Goal: Entertainment & Leisure: Consume media (video, audio)

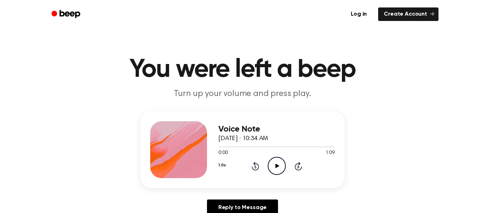
click at [276, 165] on icon at bounding box center [277, 165] width 4 height 5
drag, startPoint x: 351, startPoint y: 70, endPoint x: 321, endPoint y: 63, distance: 31.1
click at [321, 63] on h1 "You were left a beep" at bounding box center [242, 70] width 363 height 26
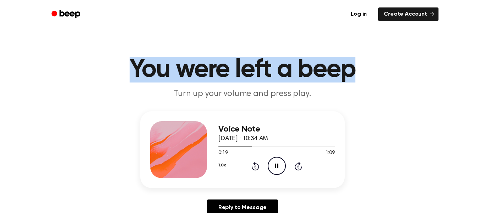
drag, startPoint x: 134, startPoint y: 65, endPoint x: 356, endPoint y: 49, distance: 222.0
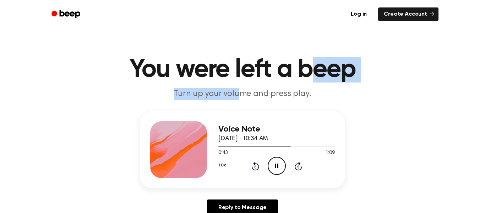
drag, startPoint x: 317, startPoint y: 64, endPoint x: 236, endPoint y: 98, distance: 87.6
click at [236, 98] on header "You were left a beep Turn up your volume and press play." at bounding box center [243, 78] width 468 height 43
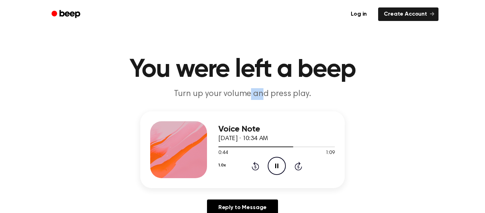
drag, startPoint x: 250, startPoint y: 83, endPoint x: 264, endPoint y: 88, distance: 15.0
click at [264, 88] on header "You were left a beep Turn up your volume and press play." at bounding box center [243, 78] width 468 height 43
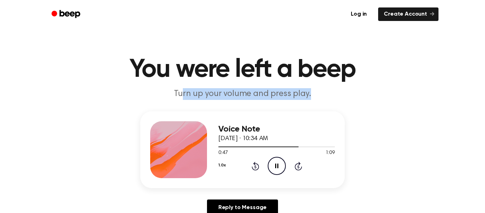
drag, startPoint x: 182, startPoint y: 89, endPoint x: 347, endPoint y: 83, distance: 165.5
click at [347, 83] on header "You were left a beep Turn up your volume and press play." at bounding box center [243, 78] width 468 height 43
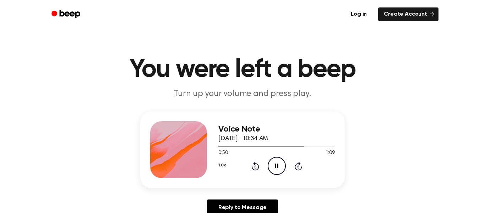
click at [181, 92] on p "Turn up your volume and press play." at bounding box center [242, 94] width 273 height 12
click at [180, 92] on p "Turn up your volume and press play." at bounding box center [242, 94] width 273 height 12
click at [277, 177] on div "Voice Note [DATE] · 10:36 AM 0:00 1:41 Your browser does not support the [objec…" at bounding box center [276, 149] width 116 height 57
click at [277, 159] on icon "Play Audio" at bounding box center [277, 165] width 18 height 18
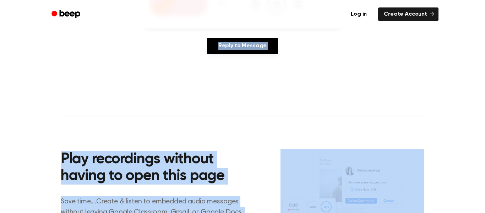
scroll to position [359, 0]
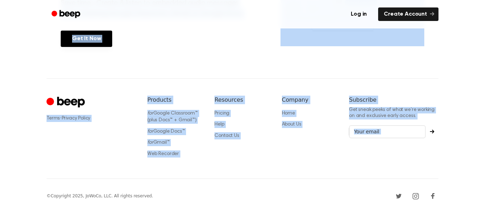
drag, startPoint x: 128, startPoint y: 63, endPoint x: 425, endPoint y: 229, distance: 340.8
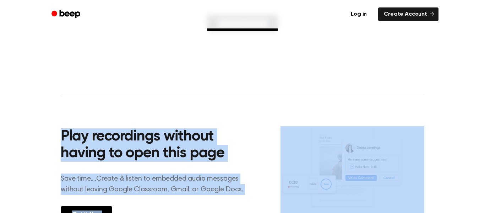
scroll to position [182, 0]
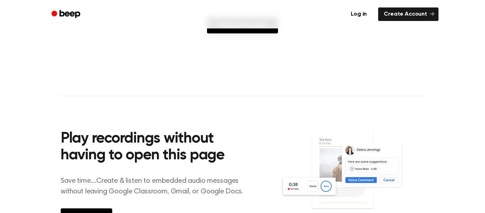
click at [174, 45] on div "Log in Create Account You were left a beep Turn up your volume and press play. …" at bounding box center [242, 104] width 485 height 572
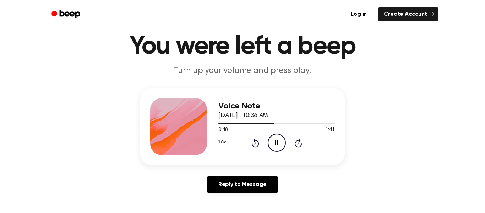
scroll to position [23, 0]
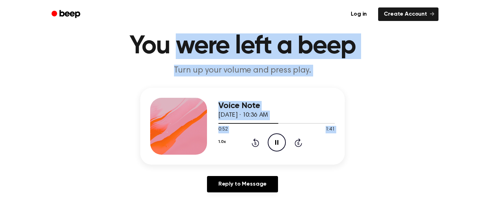
drag, startPoint x: 175, startPoint y: 45, endPoint x: 269, endPoint y: 134, distance: 129.8
click at [269, 134] on main "You were left a beep Turn up your volume and press play. Voice Note [DATE] · 10…" at bounding box center [242, 196] width 485 height 438
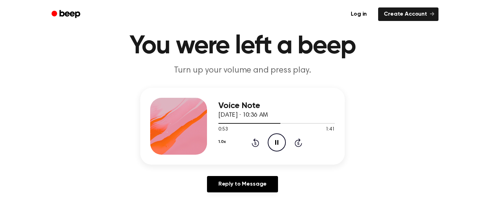
click at [131, 43] on h1 "You were left a beep" at bounding box center [242, 46] width 363 height 26
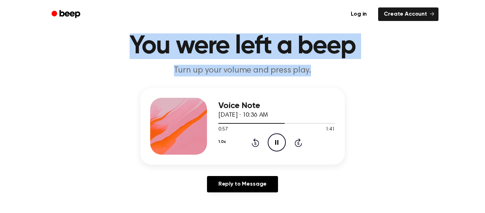
drag, startPoint x: 131, startPoint y: 43, endPoint x: 409, endPoint y: 68, distance: 278.9
click at [409, 68] on header "You were left a beep Turn up your volume and press play." at bounding box center [243, 54] width 468 height 43
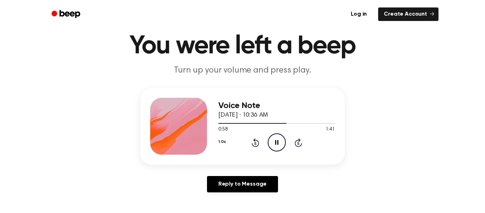
drag, startPoint x: 408, startPoint y: 93, endPoint x: 410, endPoint y: 98, distance: 5.5
click at [410, 98] on div "Voice Note [DATE] · 10:36 AM 0:58 1:41 Your browser does not support the [objec…" at bounding box center [243, 143] width 468 height 110
